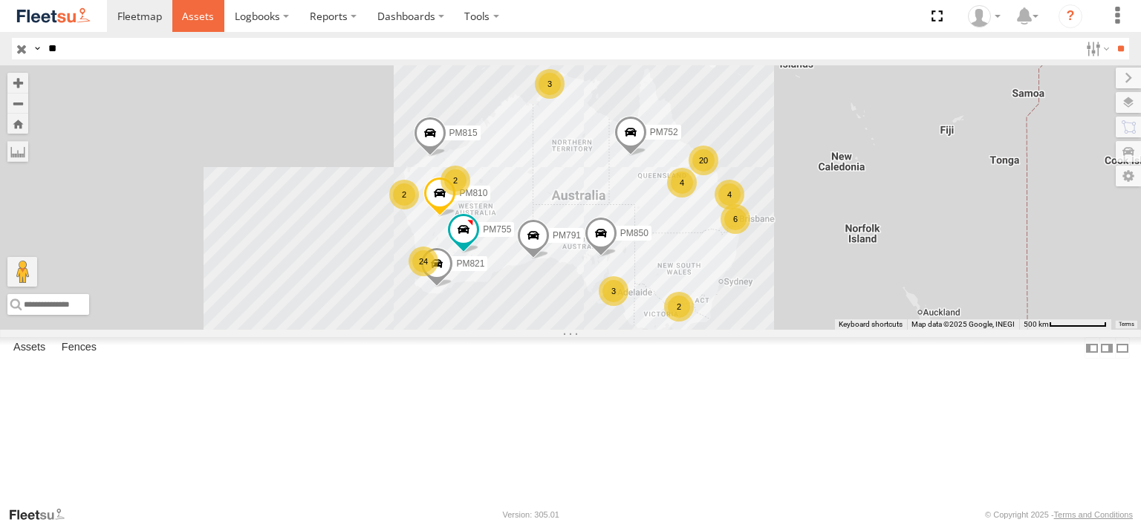
click at [189, 20] on span at bounding box center [198, 16] width 32 height 14
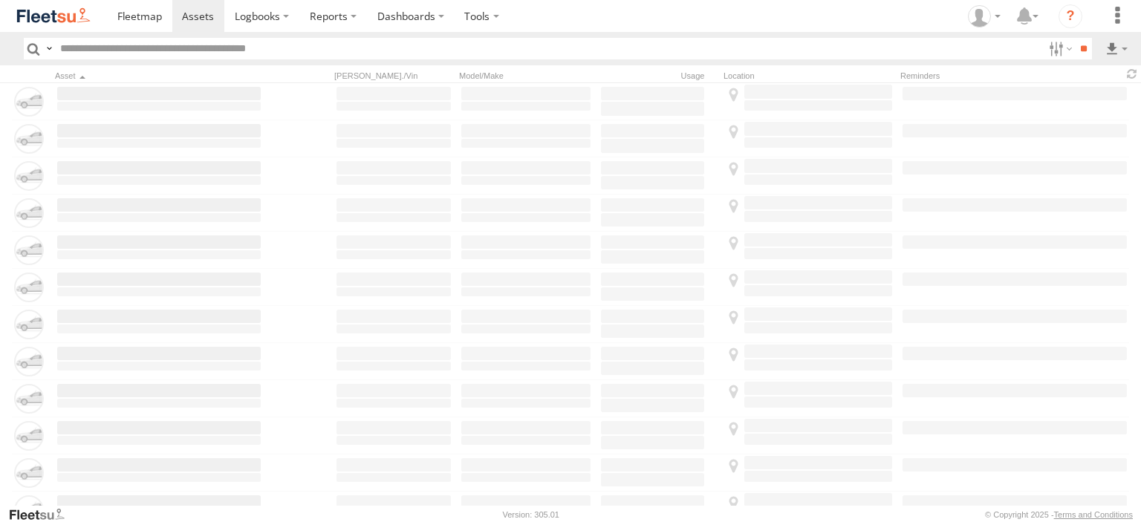
type input "*****"
